Goal: Transaction & Acquisition: Obtain resource

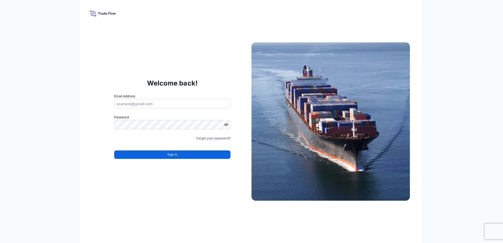
click at [131, 101] on input "Email Address" at bounding box center [172, 103] width 116 height 9
type input "lisa_denoia@andersonsinc.com"
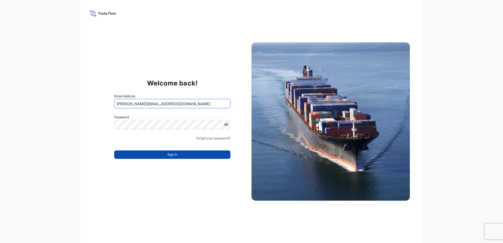
click at [158, 156] on button "Sign In" at bounding box center [172, 154] width 116 height 8
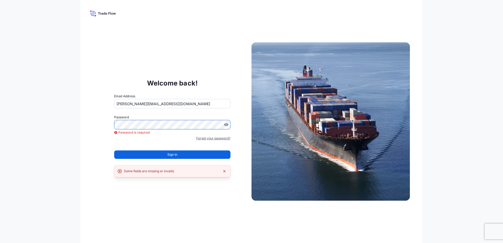
click at [208, 139] on link "Forgot your password?" at bounding box center [213, 138] width 34 height 5
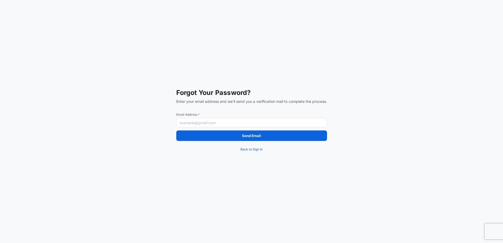
click at [196, 125] on input "Email Address *" at bounding box center [251, 122] width 151 height 9
type input "lisa_denoia@andersonsinc.com"
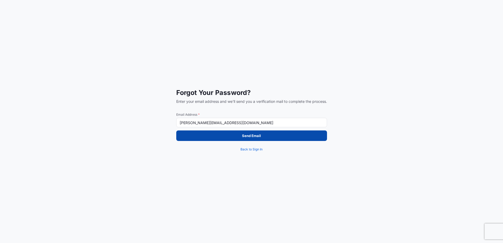
click at [241, 135] on button "Send Email" at bounding box center [251, 135] width 151 height 11
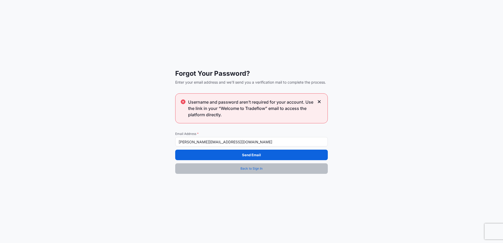
click at [244, 169] on span "Back to Sign In" at bounding box center [251, 168] width 22 height 5
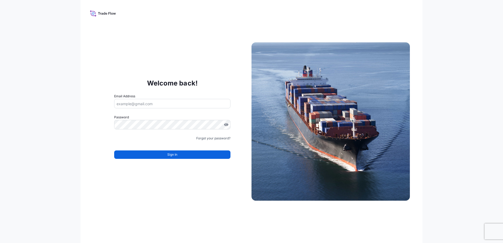
click at [95, 14] on icon at bounding box center [103, 13] width 26 height 8
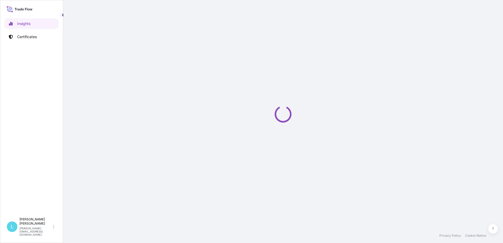
select select "2025"
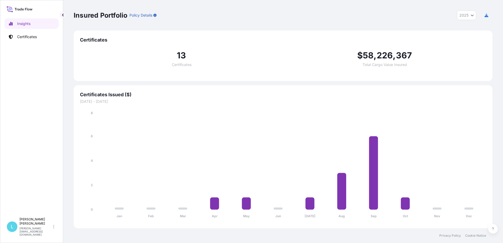
click at [330, 31] on div "Certificates 13 Certificates $ 58 , 226 , 367 Total Cargo Value Insured" at bounding box center [283, 56] width 419 height 51
drag, startPoint x: 484, startPoint y: 0, endPoint x: 258, endPoint y: 14, distance: 226.9
click at [258, 14] on div "Insured Portfolio Policy Details 2025 2025 2024 2023 2022" at bounding box center [283, 15] width 419 height 9
click at [27, 35] on p "Certificates" at bounding box center [27, 36] width 20 height 5
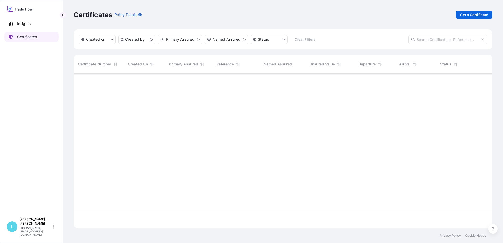
scroll to position [154, 415]
click at [474, 15] on p "Get a Certificate" at bounding box center [474, 14] width 28 height 5
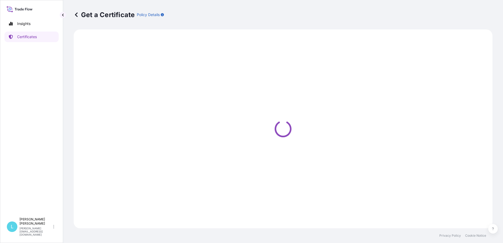
select select "Barge"
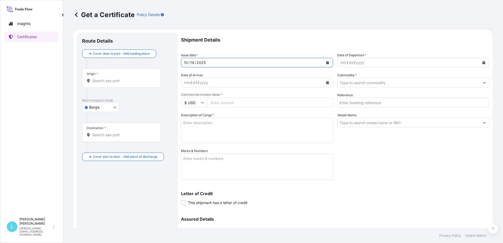
click at [326, 63] on icon "Calendar" at bounding box center [327, 62] width 3 height 3
click at [482, 62] on icon "Calendar" at bounding box center [483, 62] width 3 height 3
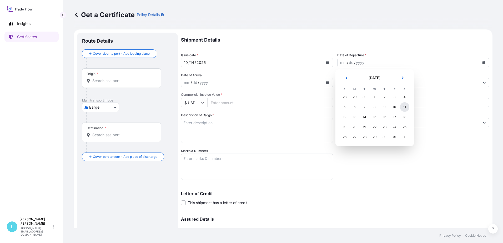
click at [404, 107] on div "11" at bounding box center [404, 106] width 9 height 9
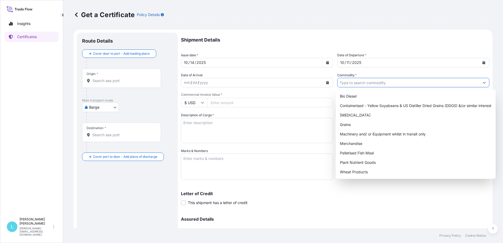
click at [360, 84] on input "Commodity *" at bounding box center [408, 82] width 142 height 9
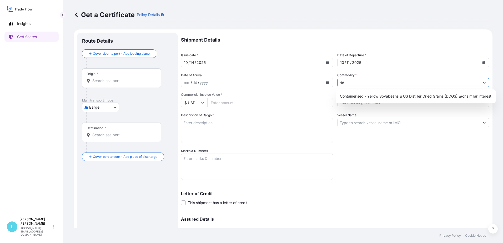
type input "d"
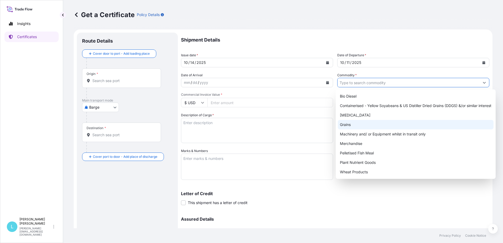
click at [350, 123] on div "Grains" at bounding box center [416, 124] width 156 height 9
type input "Grains"
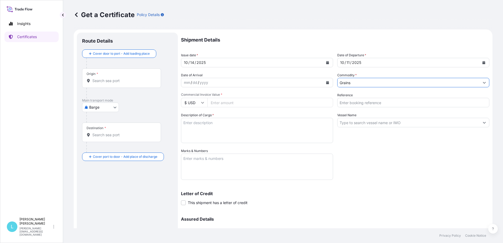
click at [235, 104] on input "Commercial Invoice Value *" at bounding box center [270, 102] width 126 height 9
type input "70176.24"
click at [221, 121] on textarea "Description of Cargo *" at bounding box center [257, 130] width 152 height 25
type textarea "DDGS"
click at [215, 165] on textarea "Marks & Numbers" at bounding box center [257, 167] width 152 height 26
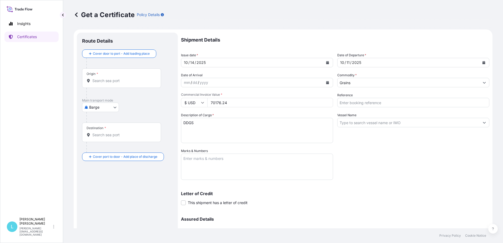
click at [214, 161] on textarea "Marks & Numbers" at bounding box center [257, 167] width 152 height 26
paste textarea "CAAU6968570 CAIU4361148 HAMU1348295 HAMU3205040 HAMU4647807 HAMU4650800 HLBU334…"
type textarea "CAAU6968570 CAIU4361148 HAMU1348295 HAMU3205040 HAMU4647807 HAMU4650800 HLBU334…"
click at [106, 109] on body "Insights Certificates L [PERSON_NAME] [EMAIL_ADDRESS][DOMAIN_NAME] Get a Certif…" at bounding box center [251, 121] width 503 height 243
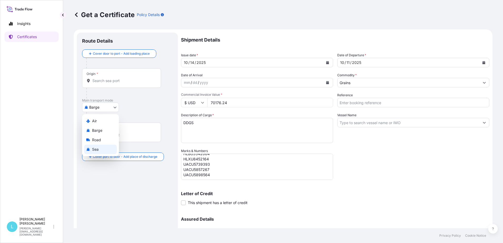
click at [96, 147] on span "Sea" at bounding box center [95, 149] width 7 height 5
select select "Sea"
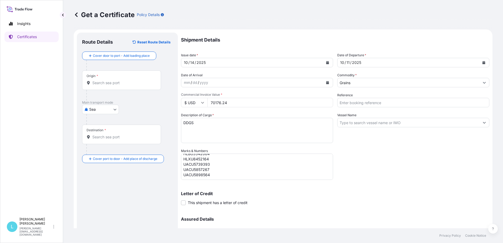
click at [107, 79] on div "Origin *" at bounding box center [121, 79] width 79 height 19
click at [107, 80] on input "Origin *" at bounding box center [123, 82] width 62 height 5
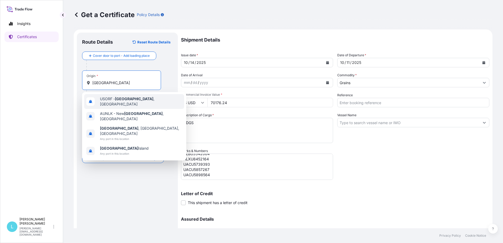
click at [115, 99] on span "USORF - [GEOGRAPHIC_DATA] , [GEOGRAPHIC_DATA]" at bounding box center [141, 101] width 82 height 11
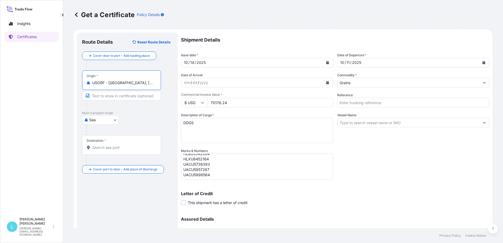
type input "USORF - [GEOGRAPHIC_DATA], [GEOGRAPHIC_DATA]"
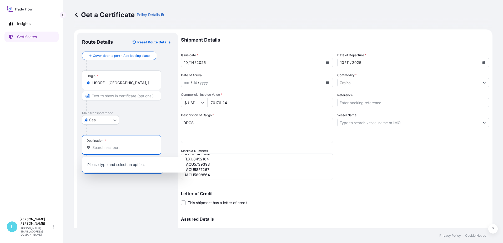
click at [109, 150] on input "Destination *" at bounding box center [123, 147] width 62 height 5
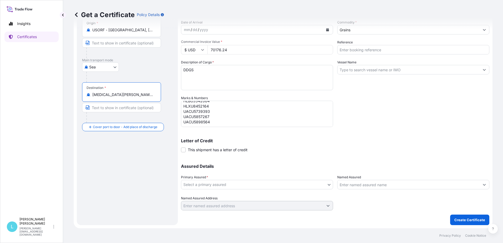
scroll to position [42, 0]
type input "[MEDICAL_DATA][PERSON_NAME][GEOGRAPHIC_DATA], [GEOGRAPHIC_DATA]"
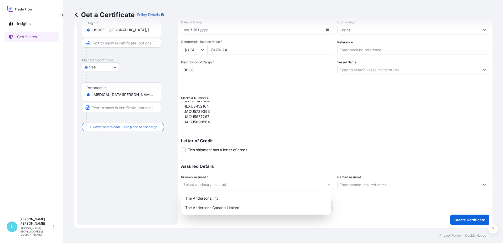
click at [268, 184] on body "Insights Certificates L [PERSON_NAME] [EMAIL_ADDRESS][DOMAIN_NAME] Get a Certif…" at bounding box center [251, 121] width 503 height 243
click at [222, 199] on div "The Andersons, Inc." at bounding box center [256, 198] width 146 height 9
select select "31565"
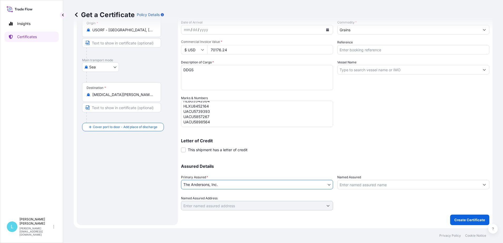
click at [359, 187] on input "Named Assured" at bounding box center [408, 184] width 142 height 9
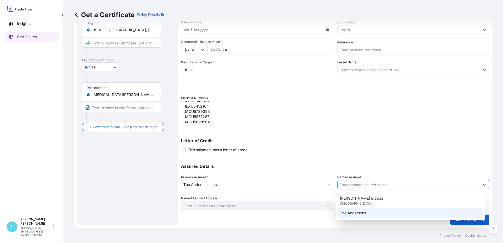
click at [359, 214] on span "The Andersons" at bounding box center [353, 212] width 26 height 5
type input "The Andersons"
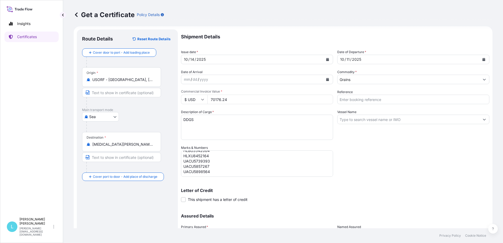
scroll to position [0, 0]
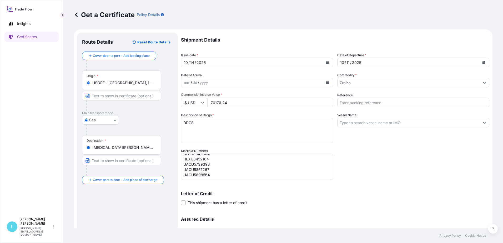
click at [346, 104] on input "Reference" at bounding box center [413, 102] width 152 height 9
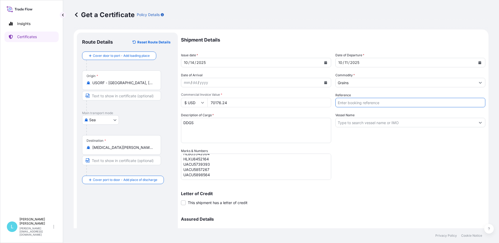
paste input "39394457"
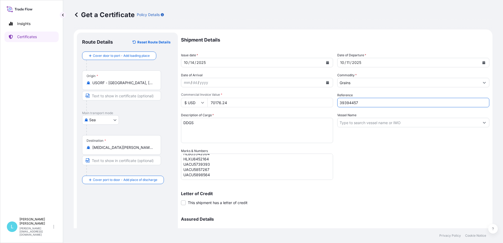
type input "39394457"
click at [357, 125] on input "Vessel Name" at bounding box center [408, 122] width 142 height 9
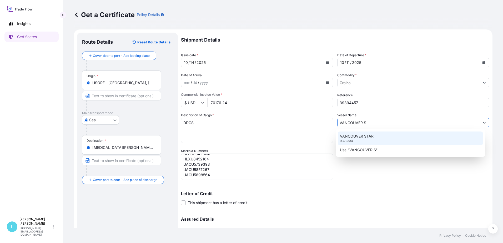
click at [344, 135] on p "VANCOUVER STAR" at bounding box center [357, 136] width 34 height 5
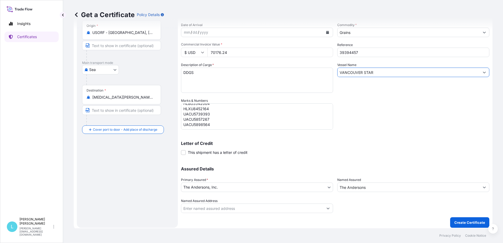
scroll to position [53, 0]
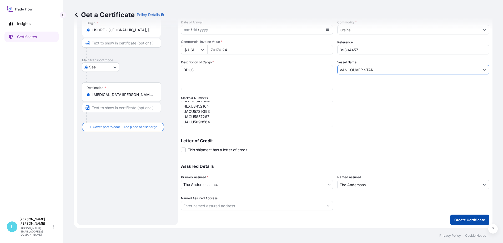
type input "VANCOUVER STAR"
click at [464, 221] on p "Create Certificate" at bounding box center [469, 219] width 31 height 5
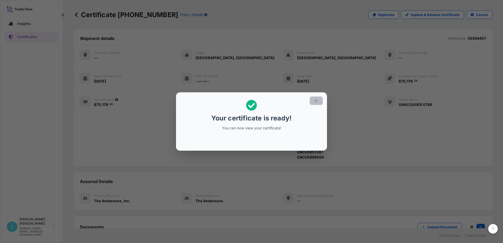
click at [314, 100] on button "button" at bounding box center [316, 101] width 13 height 8
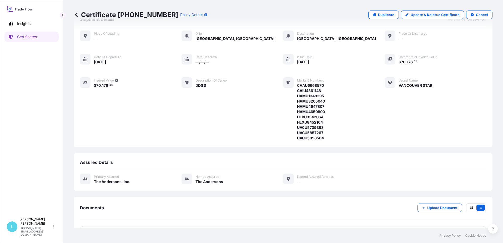
scroll to position [37, 0]
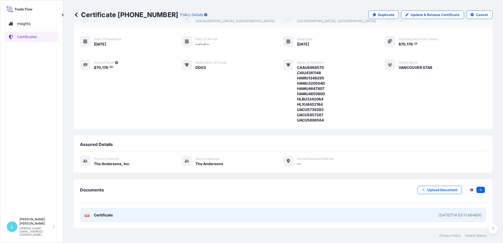
click at [120, 217] on link "PDF Certificate [DATE]T14:53:11.664650" at bounding box center [283, 215] width 406 height 14
